Goal: Information Seeking & Learning: Learn about a topic

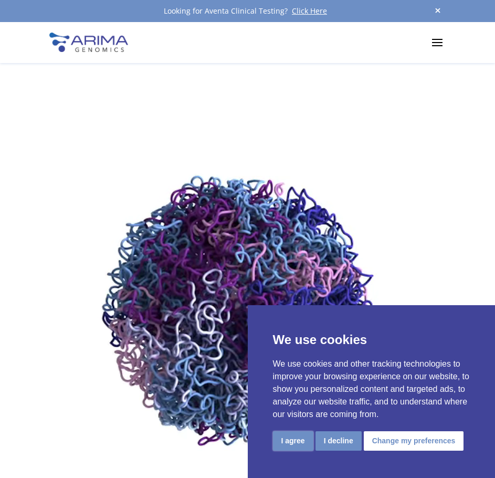
click at [289, 443] on button "I agree" at bounding box center [293, 440] width 40 height 19
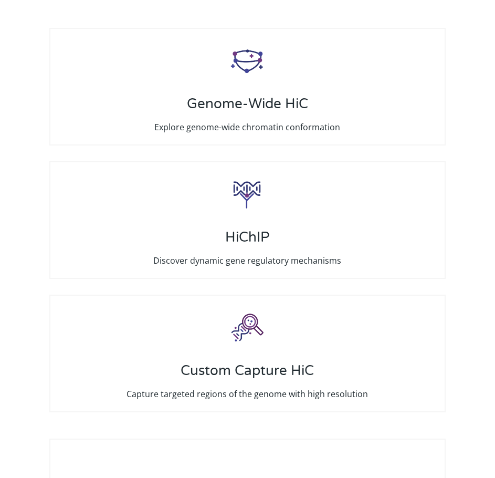
scroll to position [3227, 0]
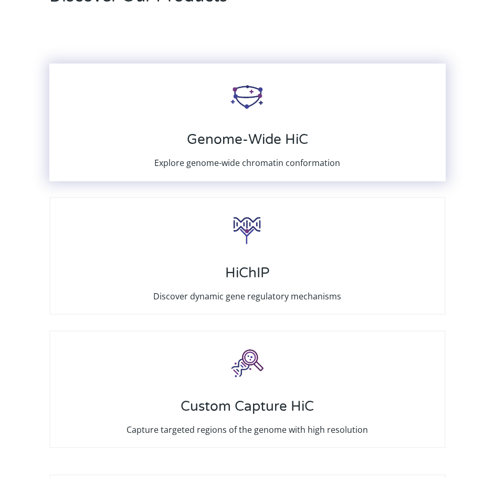
click at [299, 129] on div "Genome-Wide HiC Explore genome-wide chromatin conformation" at bounding box center [247, 123] width 396 height 118
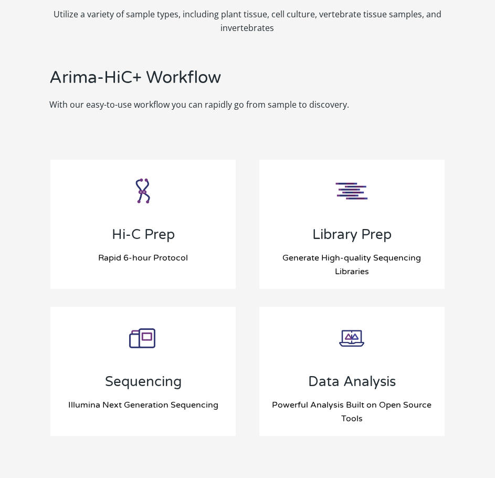
scroll to position [1368, 0]
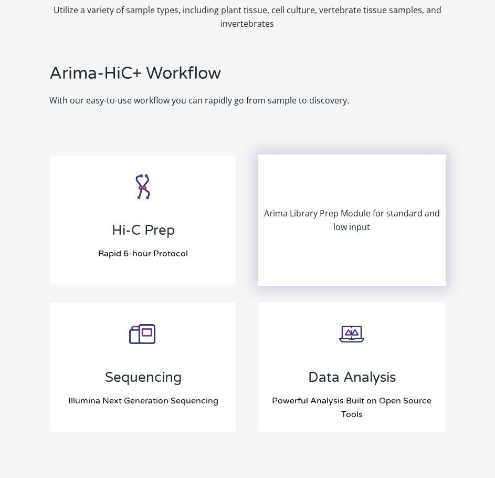
click at [355, 249] on div "Arima Library Prep Module for standard and low input" at bounding box center [351, 219] width 185 height 129
click at [361, 217] on p "Arima Library Prep Module for standard and low input" at bounding box center [351, 219] width 185 height 27
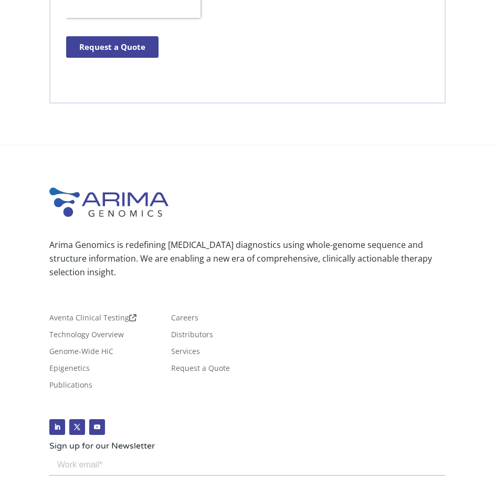
scroll to position [4541, 0]
